Goal: Task Accomplishment & Management: Complete application form

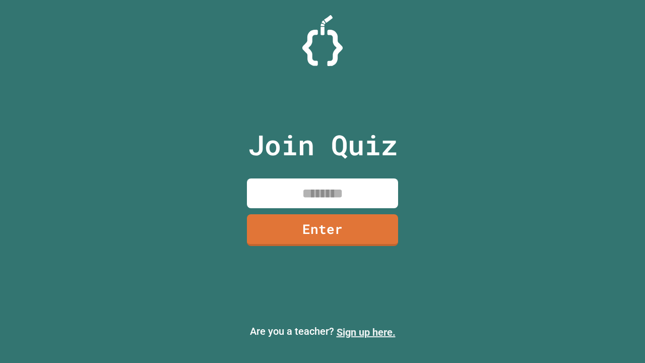
click at [366, 332] on link "Sign up here." at bounding box center [366, 332] width 59 height 12
